Goal: Find specific page/section: Find specific page/section

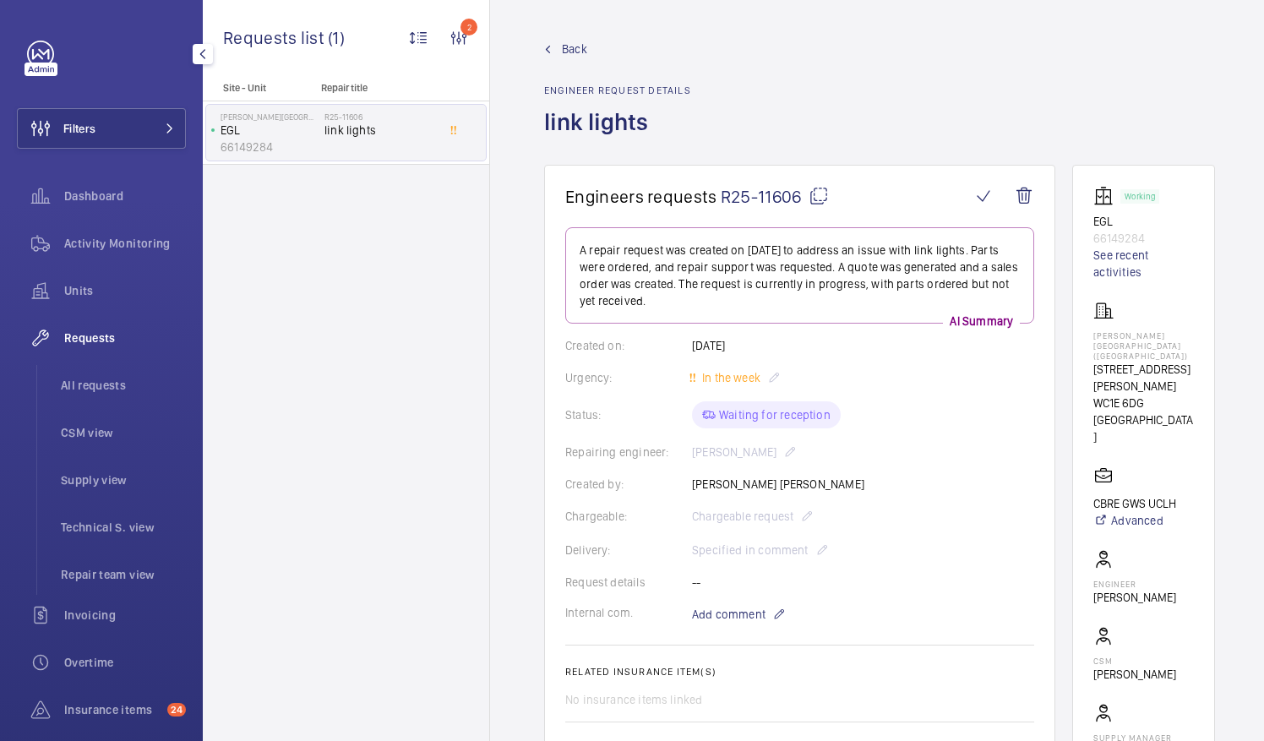
scroll to position [338, 0]
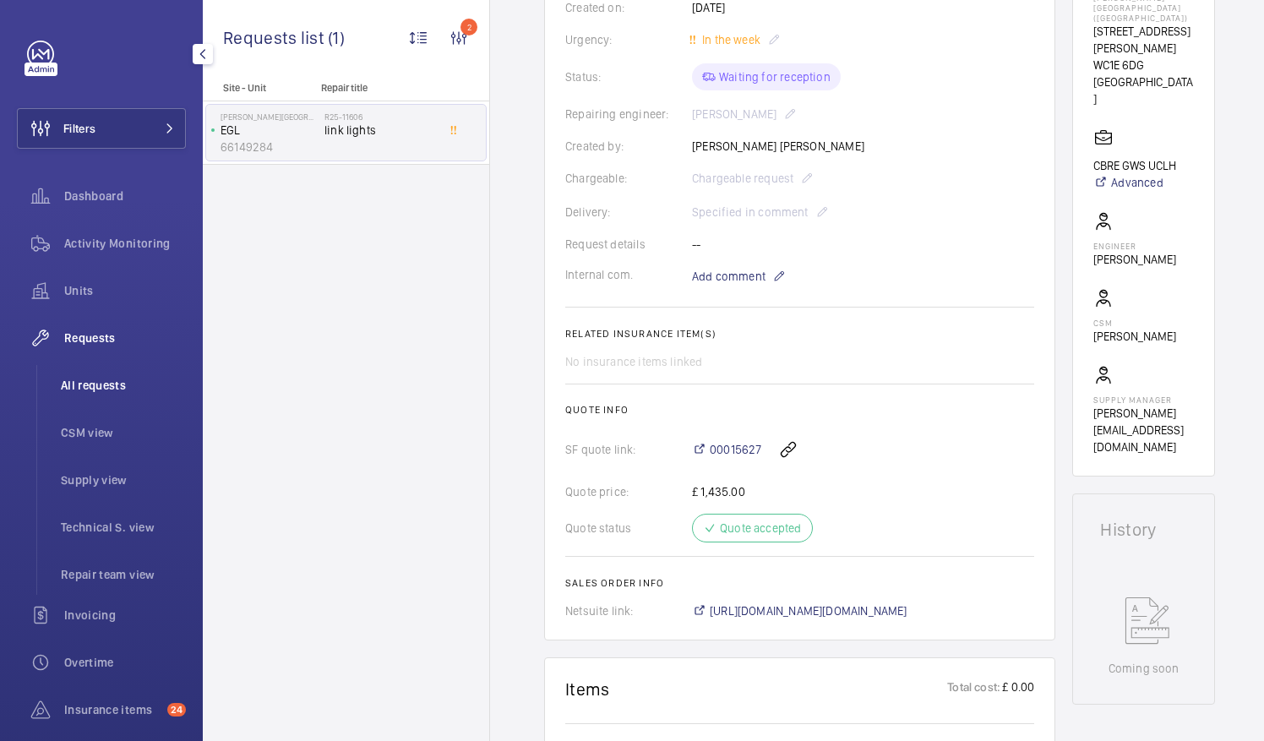
click at [105, 389] on span "All requests" at bounding box center [123, 385] width 125 height 17
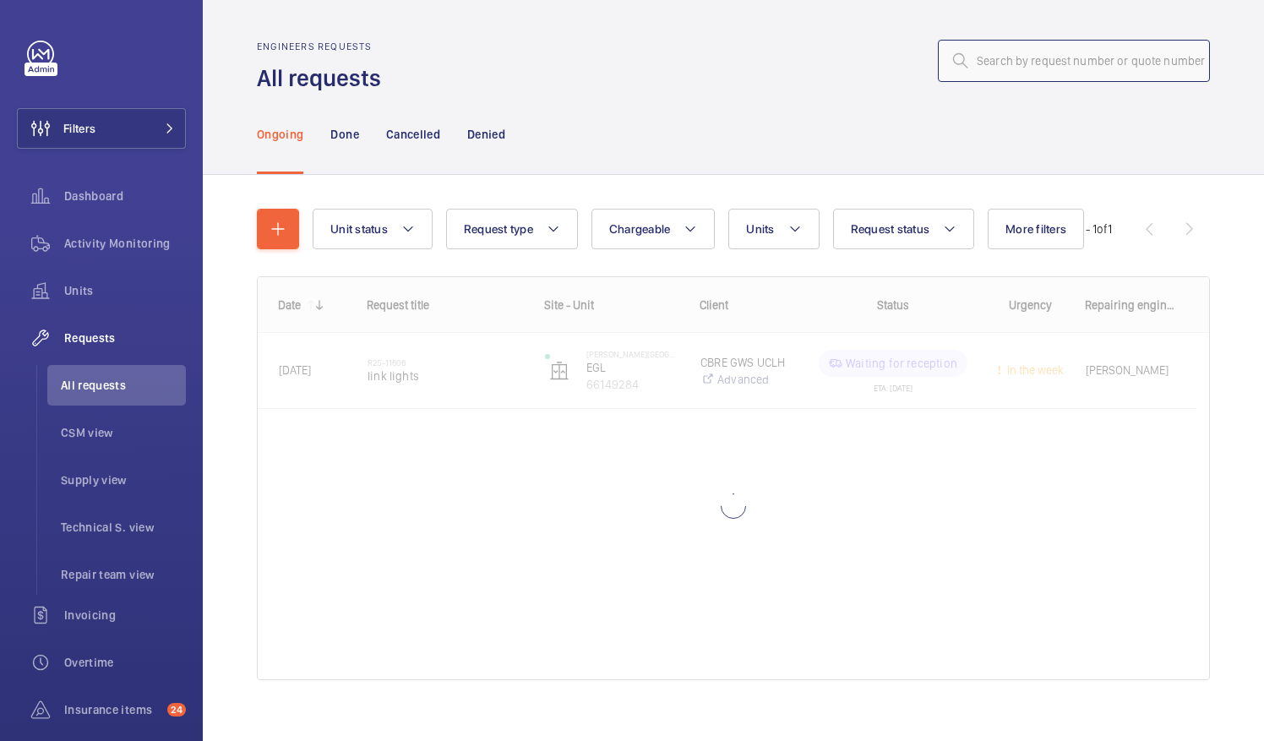
click at [1006, 61] on input "text" at bounding box center [1074, 61] width 272 height 42
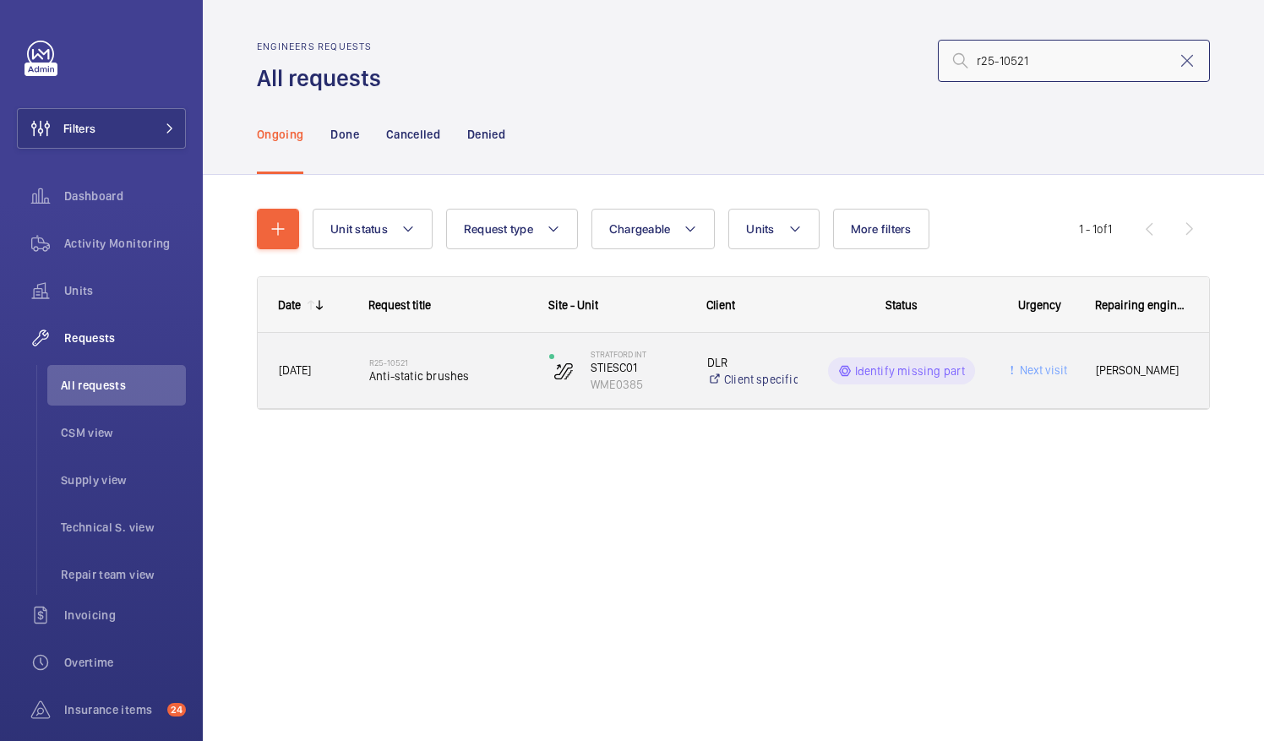
type input "r25-10521"
click at [456, 373] on span "Anti-static brushes" at bounding box center [448, 375] width 158 height 17
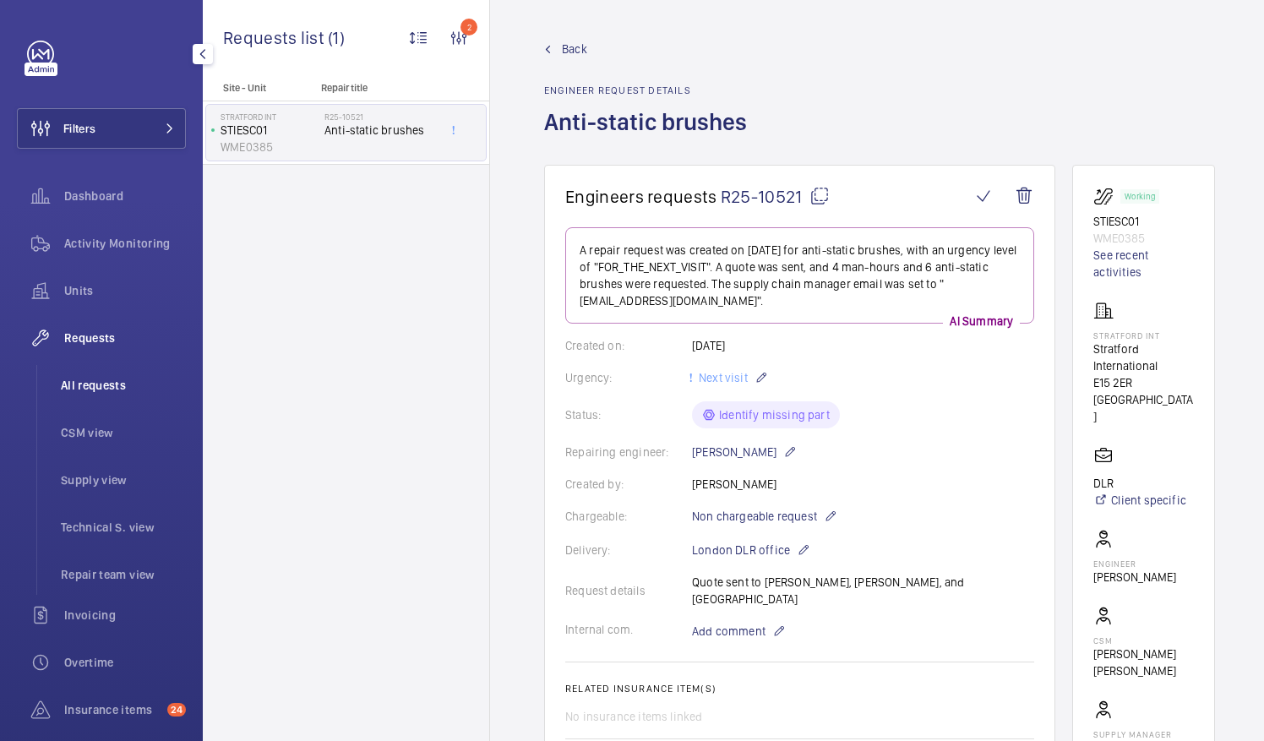
click at [95, 382] on span "All requests" at bounding box center [123, 385] width 125 height 17
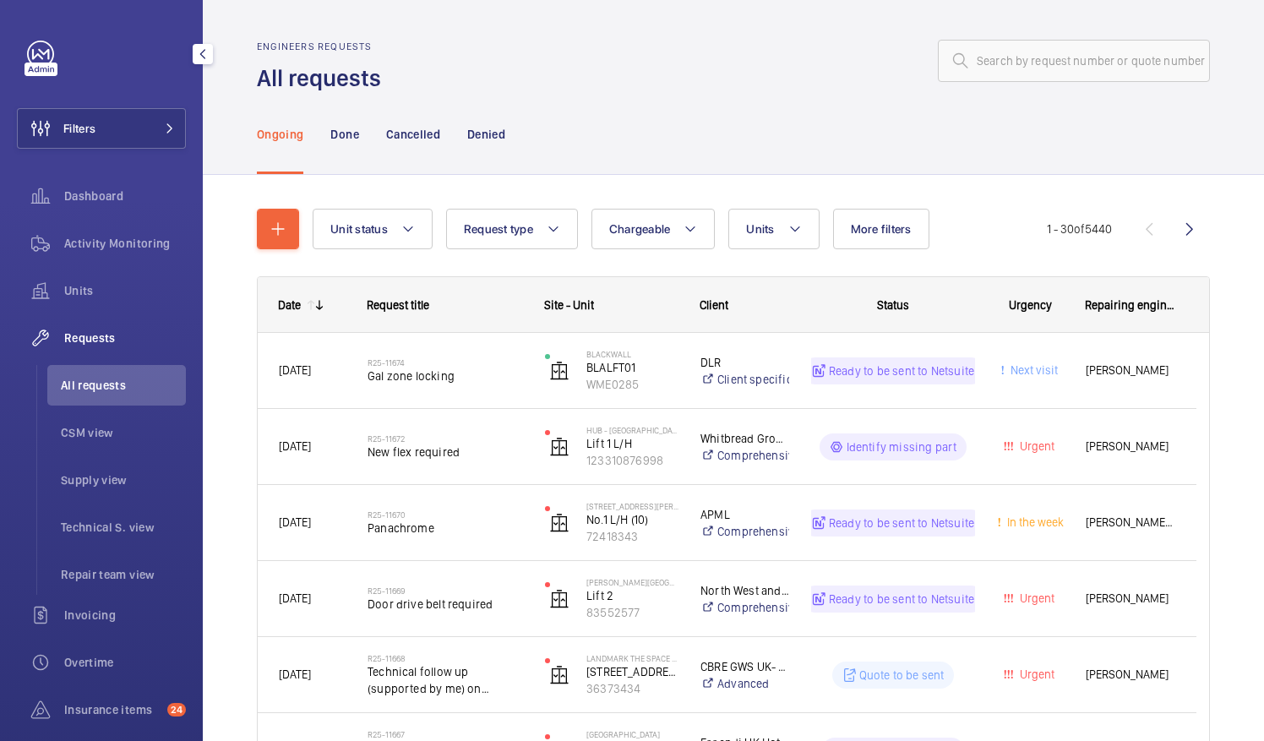
click at [99, 381] on span "All requests" at bounding box center [123, 385] width 125 height 17
click at [977, 63] on input "text" at bounding box center [1074, 61] width 272 height 42
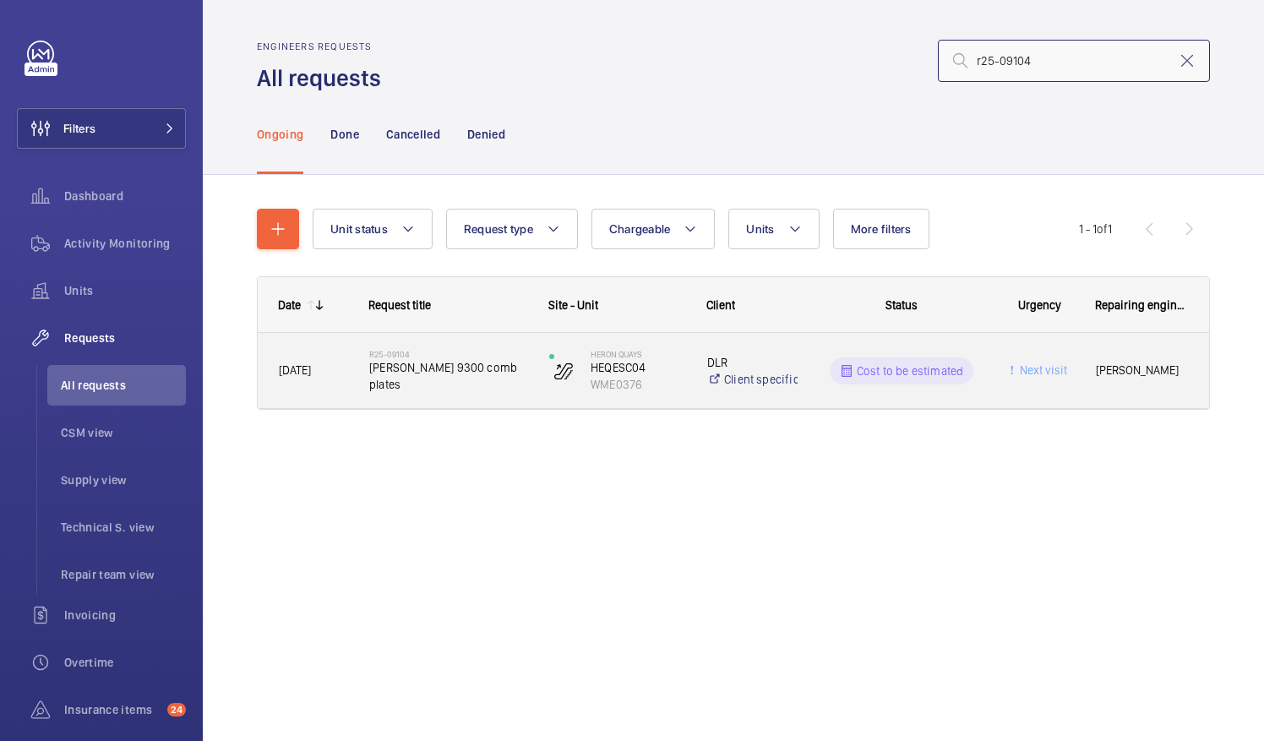
type input "r25-09104"
click at [444, 379] on span "[PERSON_NAME] 9300 comb plates" at bounding box center [448, 376] width 158 height 34
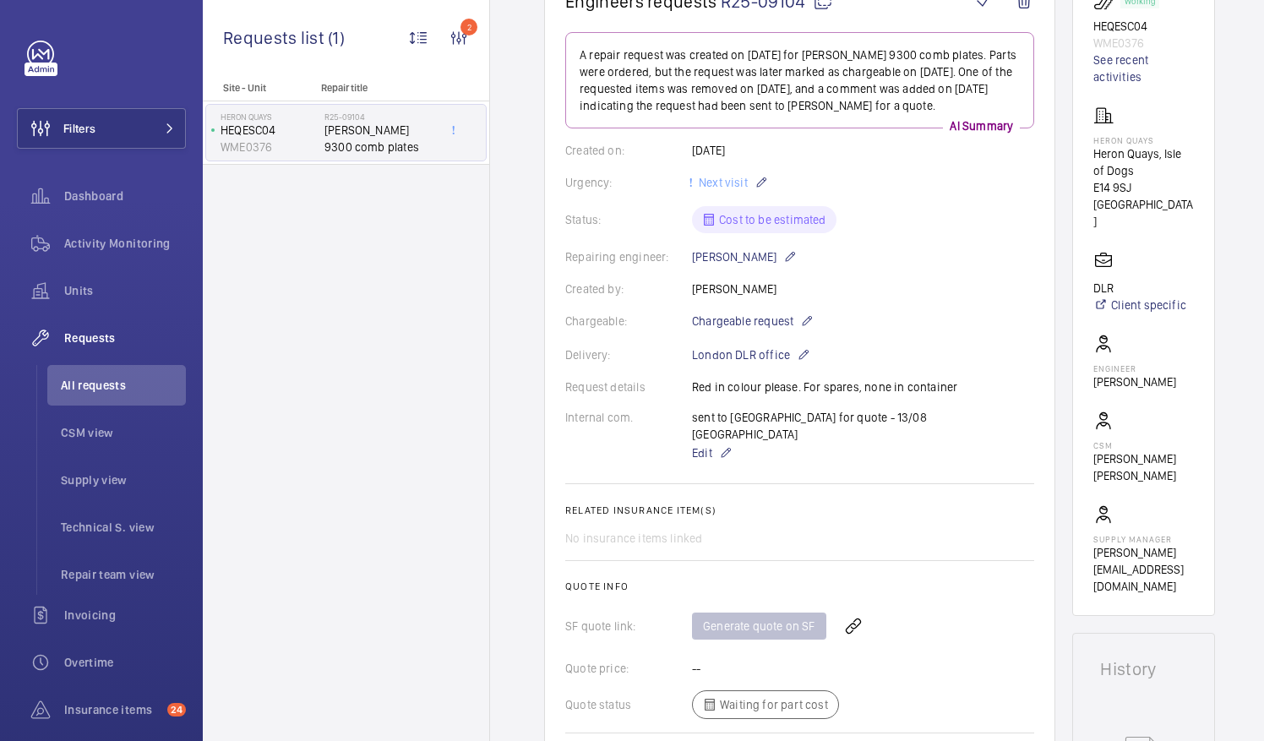
scroll to position [169, 0]
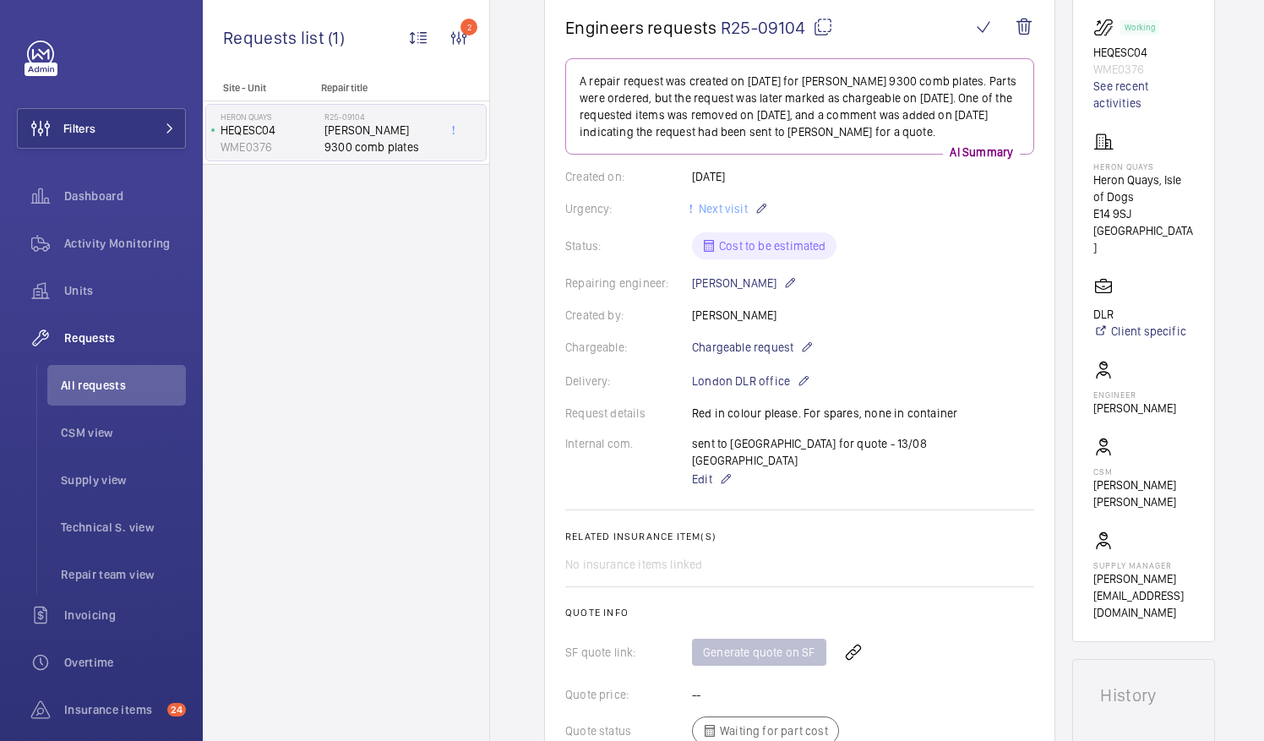
click at [821, 28] on mat-icon at bounding box center [823, 27] width 20 height 20
click at [106, 382] on span "All requests" at bounding box center [123, 385] width 125 height 17
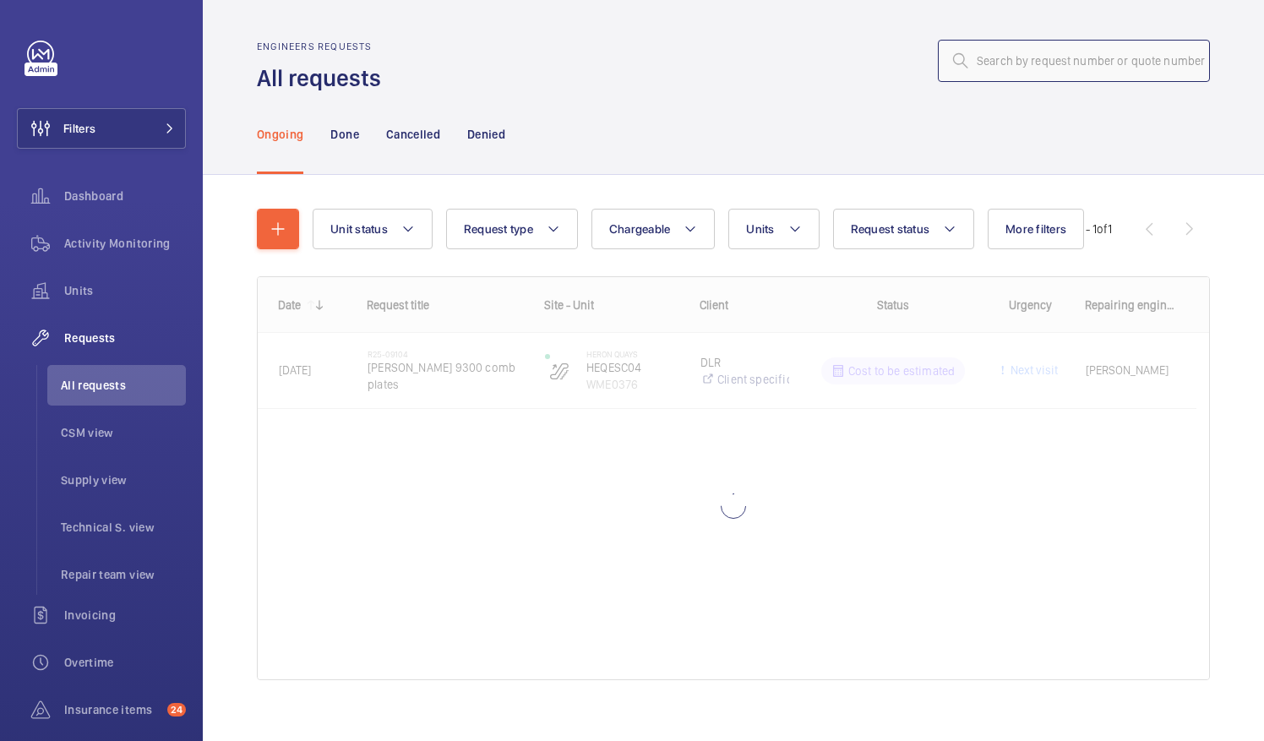
click at [974, 65] on input "text" at bounding box center [1074, 61] width 272 height 42
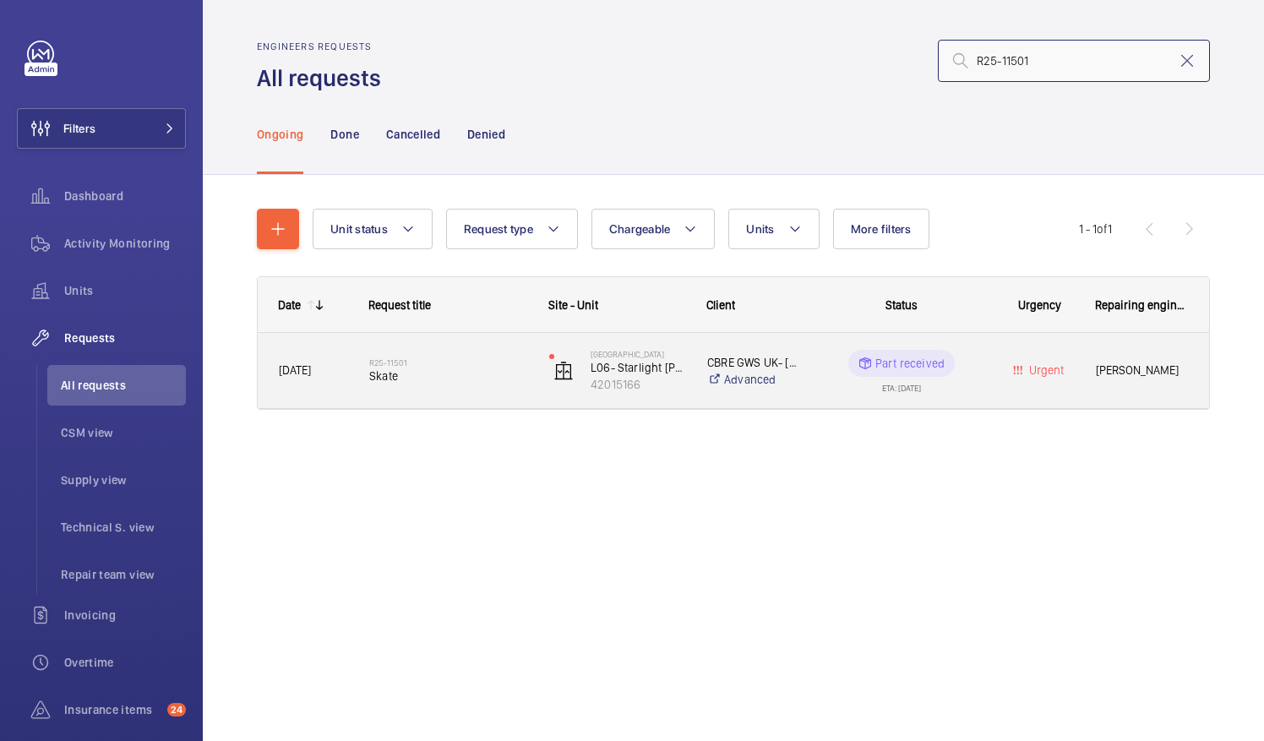
type input "R25-11501"
click at [379, 378] on span "Skate" at bounding box center [448, 375] width 158 height 17
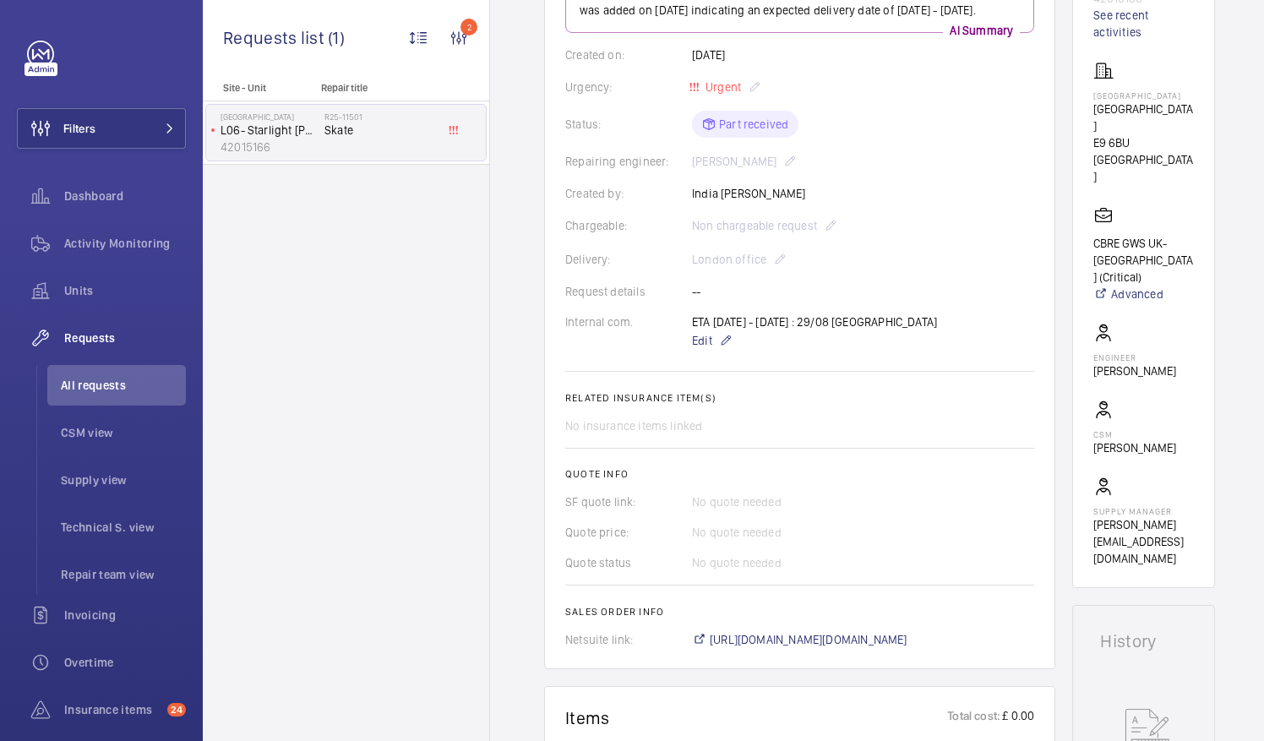
scroll to position [253, 0]
